Goal: Information Seeking & Learning: Learn about a topic

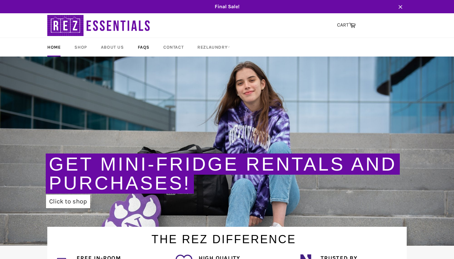
click at [146, 48] on link "FAQs" at bounding box center [144, 47] width 24 height 19
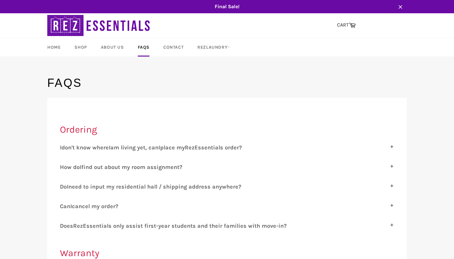
click at [392, 206] on label "C an I cancel my order?" at bounding box center [227, 205] width 334 height 7
click at [64, 206] on input "C an I cancel my order?" at bounding box center [62, 204] width 4 height 4
checkbox input "true"
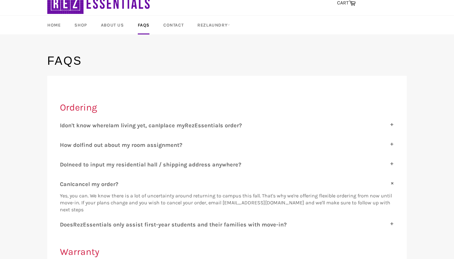
scroll to position [23, 0]
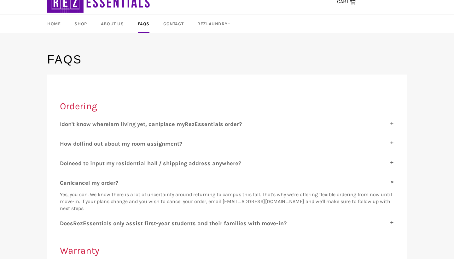
click at [392, 222] on label "D oes R ez E ssentials only assist first-year students and their families with …" at bounding box center [227, 223] width 334 height 7
click at [64, 222] on input "D oes R ez E ssentials only assist first-year students and their families with …" at bounding box center [62, 222] width 4 height 4
checkbox input "true"
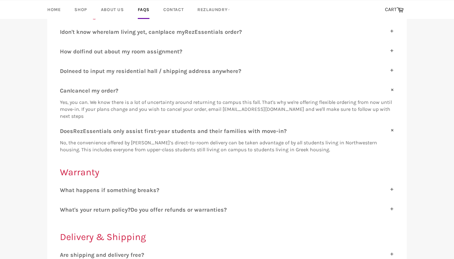
scroll to position [123, 0]
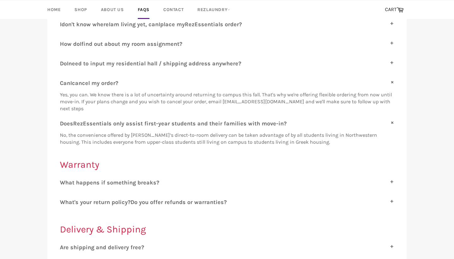
click at [393, 181] on label "W hat happens if something breaks?" at bounding box center [227, 182] width 334 height 7
click at [64, 181] on input "W hat happens if something breaks?" at bounding box center [62, 181] width 4 height 4
checkbox input "true"
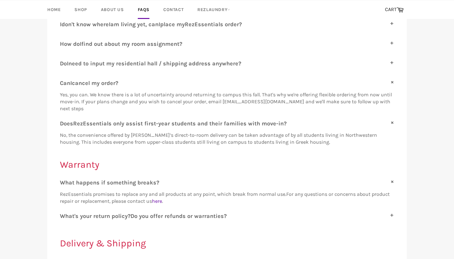
click at [392, 215] on label "W hat's your return policy? D o you offer refunds or warranties?" at bounding box center [227, 215] width 334 height 7
click at [64, 215] on input "W hat's your return policy? D o you offer refunds or warranties?" at bounding box center [62, 214] width 4 height 4
checkbox input "true"
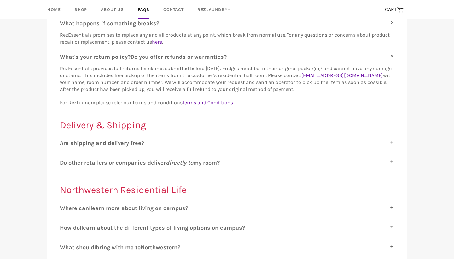
scroll to position [283, 0]
click at [392, 142] on label "A re shipping and delivery free?" at bounding box center [227, 142] width 334 height 7
click at [64, 142] on input "A re shipping and delivery free?" at bounding box center [62, 141] width 4 height 4
checkbox input "true"
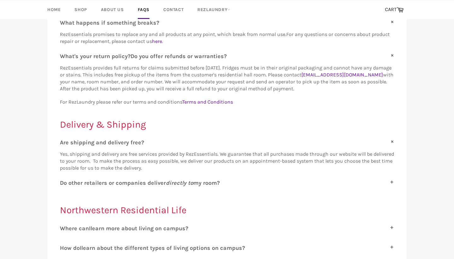
click at [393, 182] on label "D o other retailers or companies deliver directly to my room?" at bounding box center [227, 182] width 334 height 7
click at [64, 182] on input "D o other retailers or companies deliver directly to my room?" at bounding box center [62, 181] width 4 height 4
checkbox input "true"
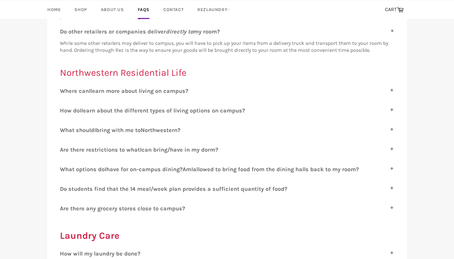
scroll to position [435, 0]
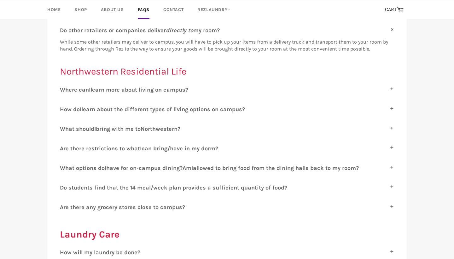
click at [391, 185] on label "D o students find that the 14 meal/week plan provides a sufficient quantity of …" at bounding box center [227, 187] width 334 height 7
click at [64, 185] on input "D o students find that the 14 meal/week plan provides a sufficient quantity of …" at bounding box center [62, 186] width 4 height 4
checkbox input "true"
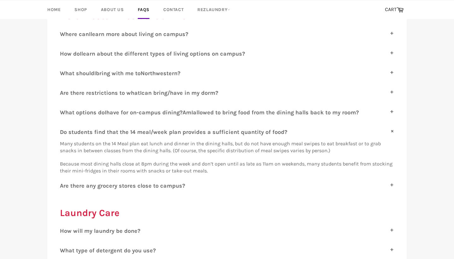
scroll to position [494, 0]
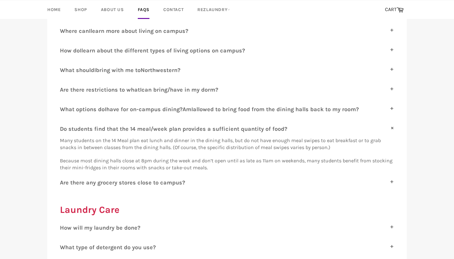
click at [393, 180] on label "A re there any grocery stores close to campus?" at bounding box center [227, 182] width 334 height 7
click at [64, 180] on input "A re there any grocery stores close to campus?" at bounding box center [62, 181] width 4 height 4
checkbox input "true"
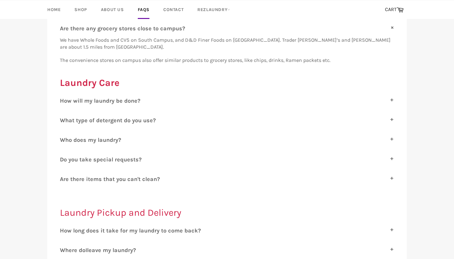
scroll to position [650, 0]
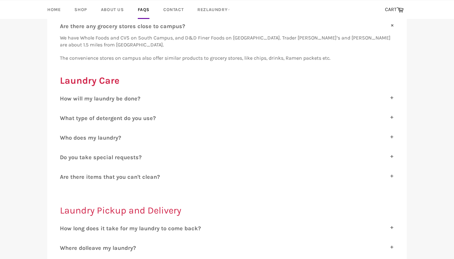
click at [392, 98] on label "H ow will my laundry be done?" at bounding box center [227, 98] width 334 height 7
click at [64, 98] on input "H ow will my laundry be done?" at bounding box center [62, 97] width 4 height 4
checkbox input "true"
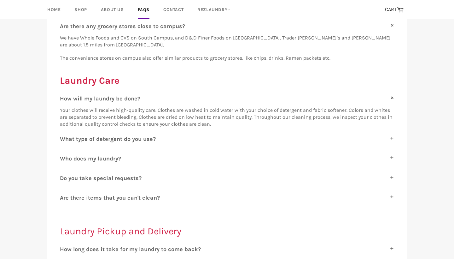
click at [391, 138] on label "W hat type of detergent do you use?" at bounding box center [227, 138] width 334 height 7
click at [64, 138] on input "W hat type of detergent do you use?" at bounding box center [62, 137] width 4 height 4
checkbox input "true"
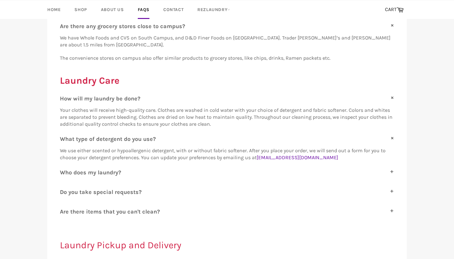
click at [390, 170] on label "W ho does my laundry?" at bounding box center [227, 172] width 334 height 7
click at [64, 170] on input "W ho does my laundry?" at bounding box center [62, 171] width 4 height 4
checkbox input "true"
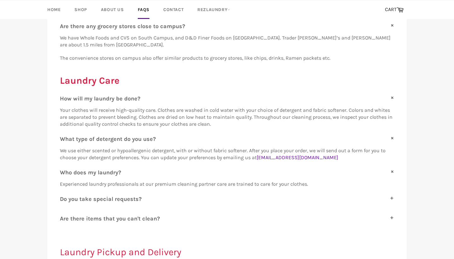
click at [392, 197] on label "D o you take special requests?" at bounding box center [227, 198] width 334 height 7
click at [64, 197] on input "D o you take special requests?" at bounding box center [62, 197] width 4 height 4
checkbox input "true"
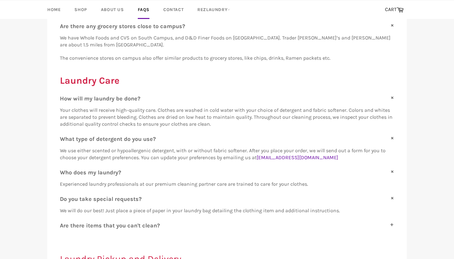
click at [391, 225] on label "A re there items that you can't clean?" at bounding box center [227, 225] width 334 height 7
click at [64, 225] on input "A re there items that you can't clean?" at bounding box center [62, 224] width 4 height 4
click at [391, 225] on label "A re there items that you can't clean?" at bounding box center [227, 225] width 334 height 7
click at [64, 225] on input "A re there items that you can't clean?" at bounding box center [62, 224] width 4 height 4
click at [391, 225] on label "A re there items that you can't clean?" at bounding box center [227, 225] width 334 height 7
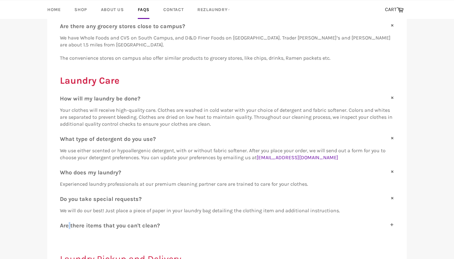
click at [64, 225] on input "A re there items that you can't clean?" at bounding box center [62, 224] width 4 height 4
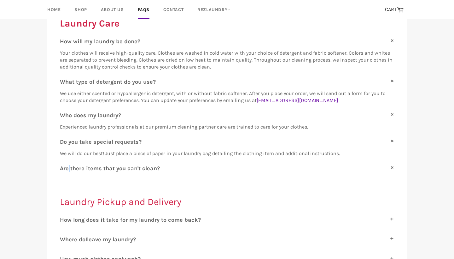
scroll to position [707, 0]
click at [394, 166] on label "A re there items that you can't clean?" at bounding box center [227, 168] width 334 height 7
click at [64, 166] on input "A re there items that you can't clean?" at bounding box center [62, 167] width 4 height 4
click at [392, 167] on label "A re there items that you can't clean?" at bounding box center [227, 168] width 334 height 7
click at [64, 167] on input "A re there items that you can't clean?" at bounding box center [62, 167] width 4 height 4
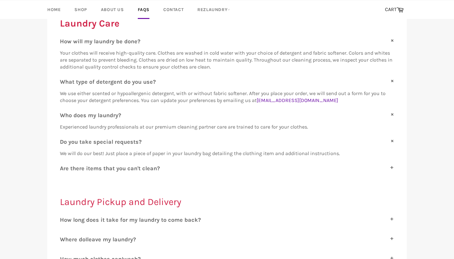
checkbox input "true"
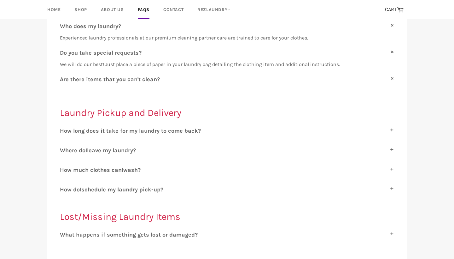
scroll to position [796, 0]
click at [393, 130] on label "H ow long does it take for my laundry to come back?" at bounding box center [227, 130] width 334 height 7
click at [64, 130] on input "H ow long does it take for my laundry to come back?" at bounding box center [62, 129] width 4 height 4
checkbox input "true"
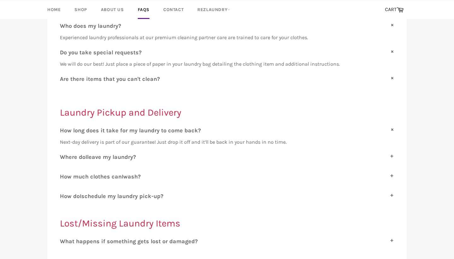
click at [393, 155] on label "W here do I leave my laundry?" at bounding box center [227, 156] width 334 height 7
click at [64, 155] on input "W here do I leave my laundry?" at bounding box center [62, 155] width 4 height 4
checkbox input "true"
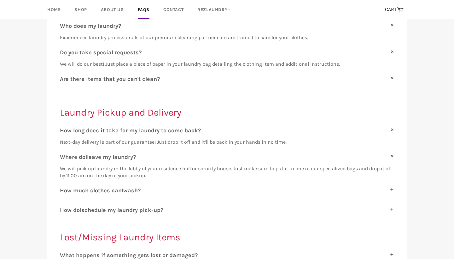
click at [393, 187] on label "H ow much clothes can I wash?" at bounding box center [227, 190] width 334 height 7
click at [64, 187] on input "H ow much clothes can I wash?" at bounding box center [62, 189] width 4 height 4
checkbox input "true"
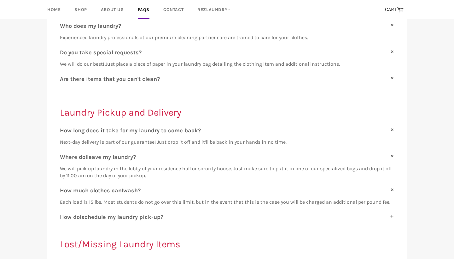
click at [393, 215] on label "H ow do I schedule my laundry pick-up?" at bounding box center [227, 216] width 334 height 7
click at [64, 215] on input "H ow do I schedule my laundry pick-up?" at bounding box center [62, 215] width 4 height 4
checkbox input "true"
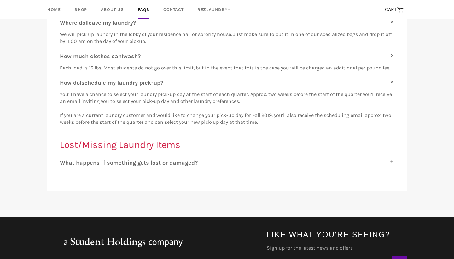
scroll to position [931, 0]
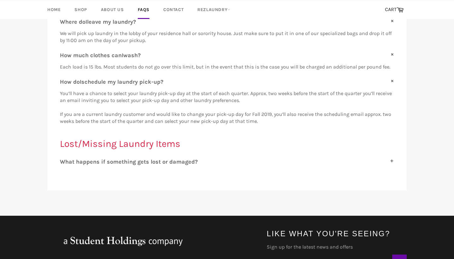
click at [392, 159] on label "W hat happens if something gets lost or damaged?" at bounding box center [227, 161] width 334 height 7
click at [64, 159] on input "W hat happens if something gets lost or damaged?" at bounding box center [62, 160] width 4 height 4
checkbox input "true"
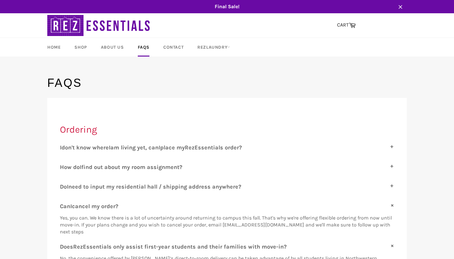
scroll to position [0, 0]
click at [113, 46] on link "About Us" at bounding box center [113, 47] width 36 height 19
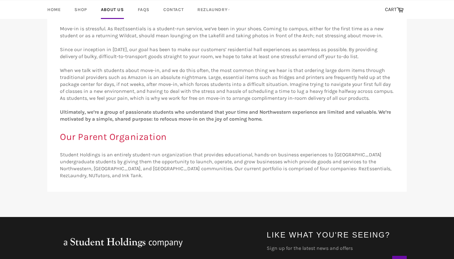
scroll to position [108, 0]
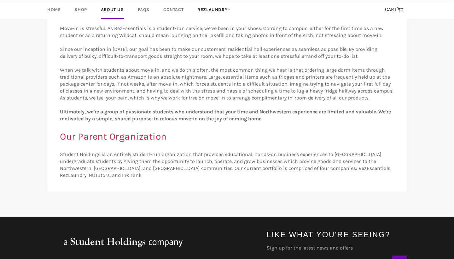
click at [211, 8] on link "RezLaundry" at bounding box center [213, 9] width 45 height 19
click at [207, 45] on link "Laundry Plans" at bounding box center [221, 46] width 54 height 10
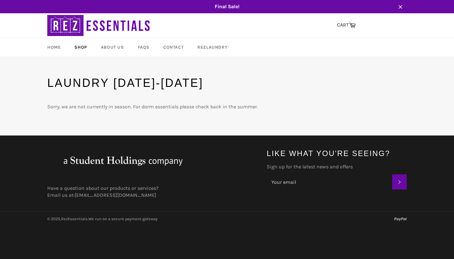
click at [84, 44] on link "Shop" at bounding box center [80, 47] width 25 height 19
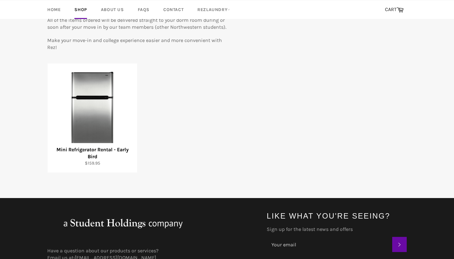
scroll to position [87, 0]
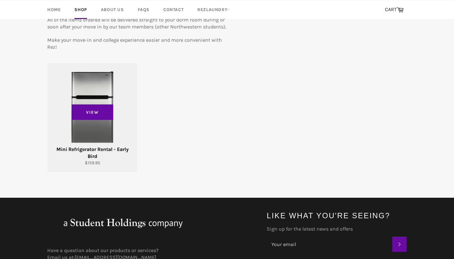
click at [98, 97] on div "View" at bounding box center [93, 117] width 90 height 109
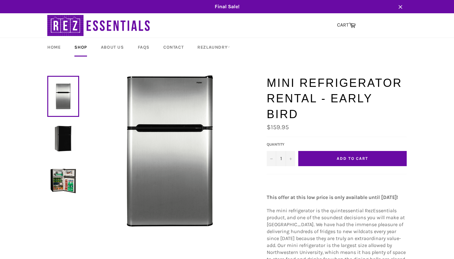
click at [65, 95] on link at bounding box center [63, 96] width 32 height 41
click at [69, 136] on img at bounding box center [63, 139] width 26 height 26
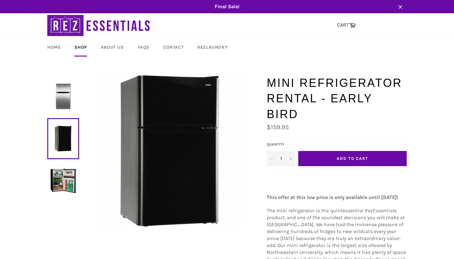
click at [62, 177] on img at bounding box center [63, 181] width 26 height 26
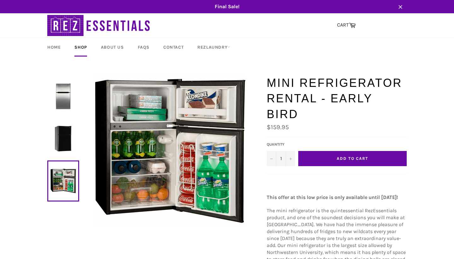
click at [64, 97] on img at bounding box center [63, 96] width 26 height 26
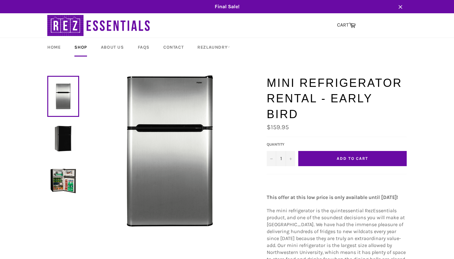
click at [60, 136] on img at bounding box center [63, 139] width 26 height 26
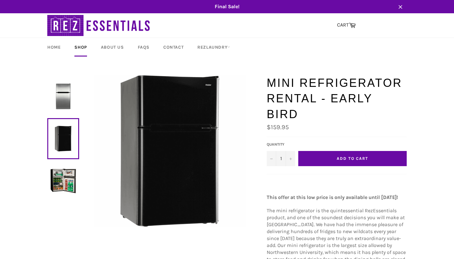
click at [58, 174] on img at bounding box center [63, 181] width 26 height 26
